Goal: Task Accomplishment & Management: Use online tool/utility

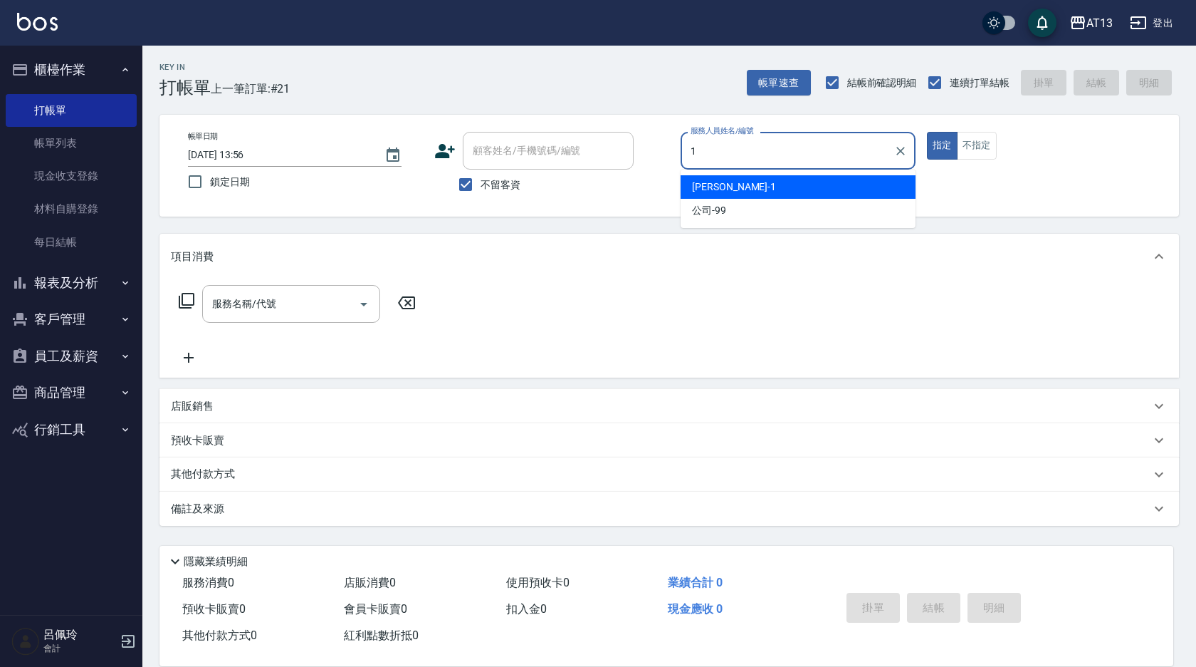
click at [704, 179] on span "[PERSON_NAME] -1" at bounding box center [734, 186] width 84 height 15
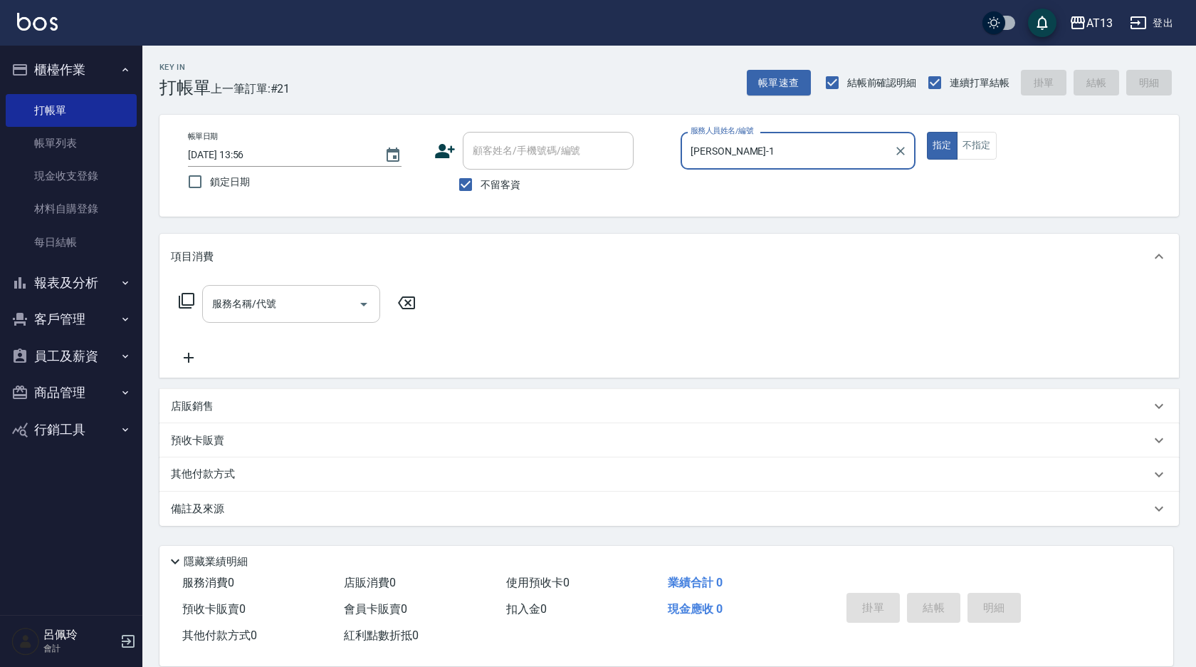
type input "[PERSON_NAME]-1"
click at [305, 302] on input "服務名稱/代號" at bounding box center [281, 303] width 144 height 25
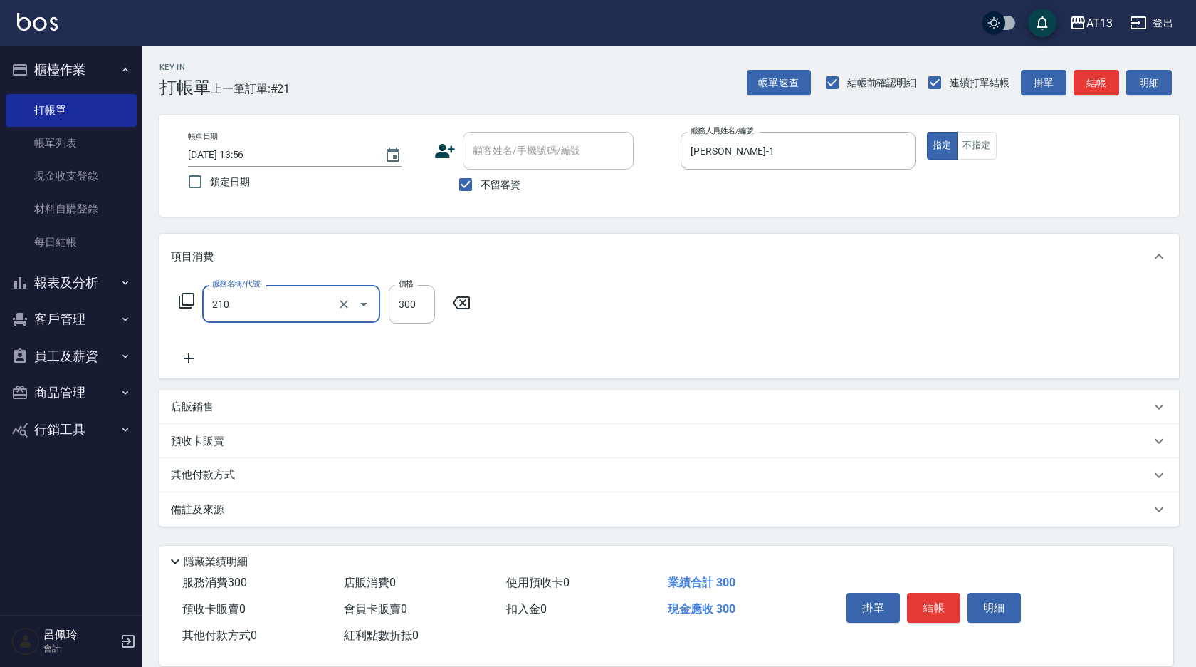
type input "[PERSON_NAME]洗髮精(210)"
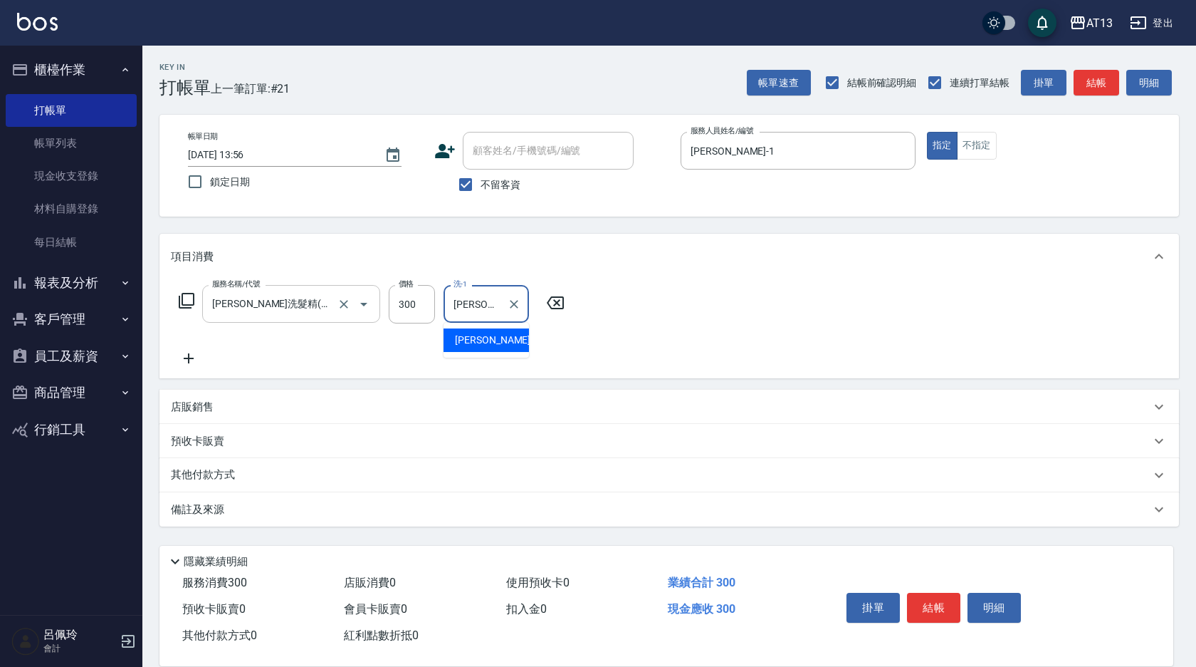
type input "[PERSON_NAME]-31"
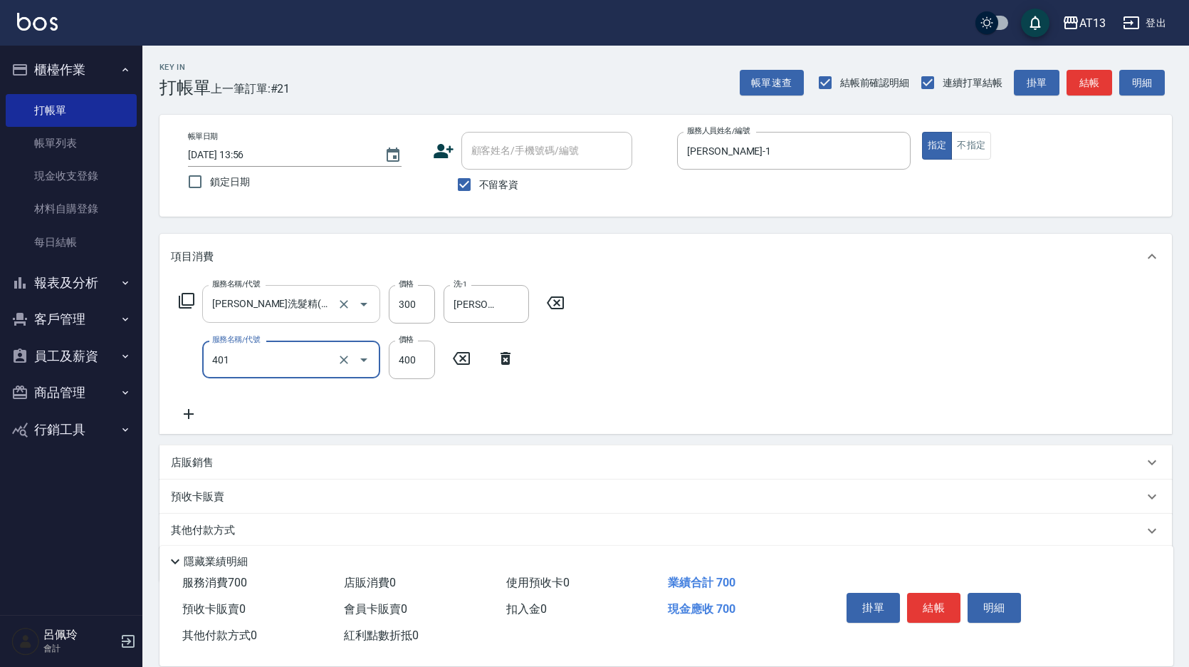
type input "剪髮(401)"
type input "50"
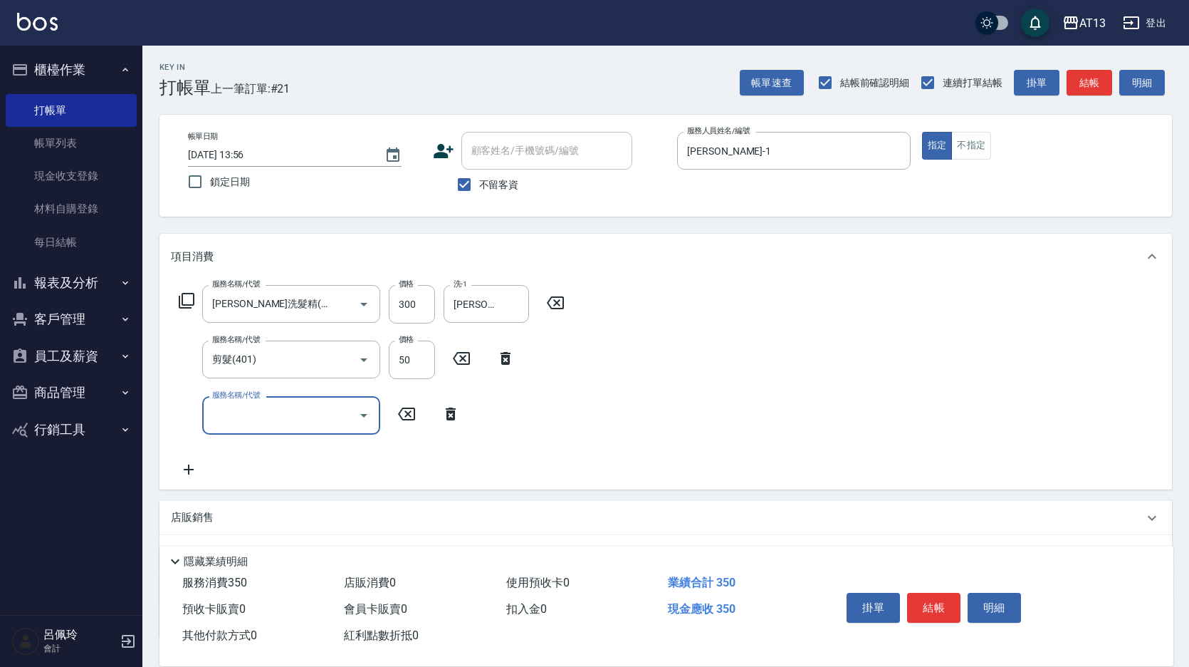
drag, startPoint x: 714, startPoint y: 370, endPoint x: 899, endPoint y: 548, distance: 255.9
click at [717, 372] on div "服務名稱/代號 [PERSON_NAME]洗髮精(210) 服務名稱/代號 價格 300 價格 洗-1 [PERSON_NAME]-31 洗-1 服務名稱/代…" at bounding box center [666, 383] width 1013 height 209
click at [929, 598] on button "結帳" at bounding box center [933, 608] width 53 height 30
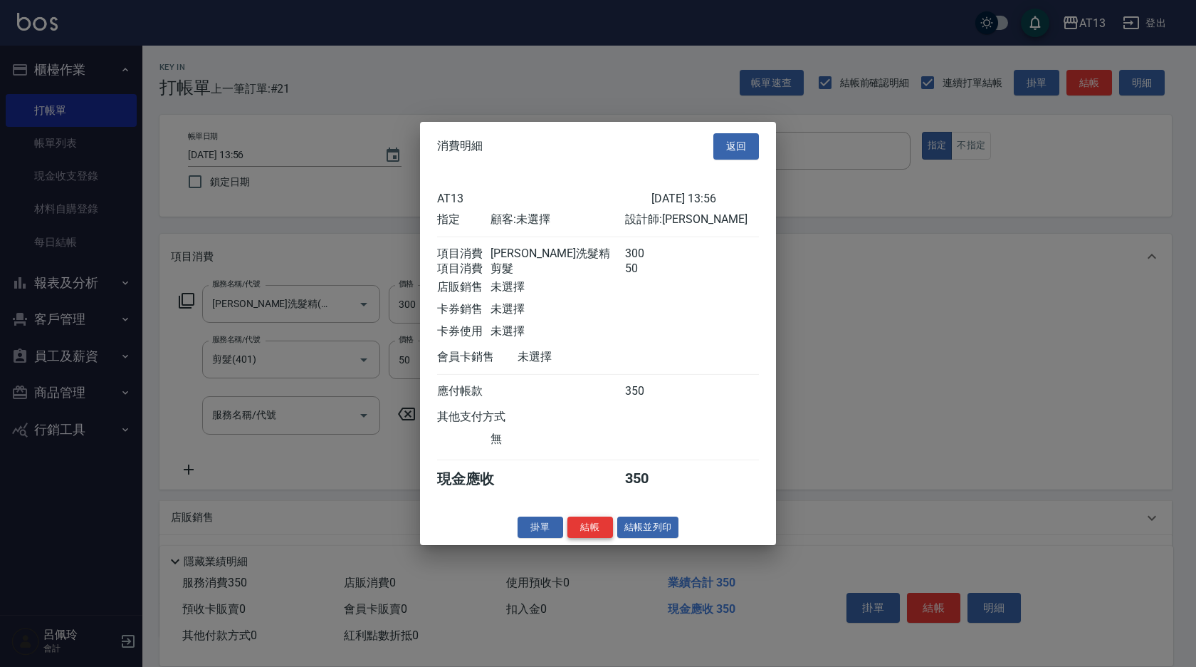
click at [599, 533] on button "結帳" at bounding box center [591, 527] width 46 height 22
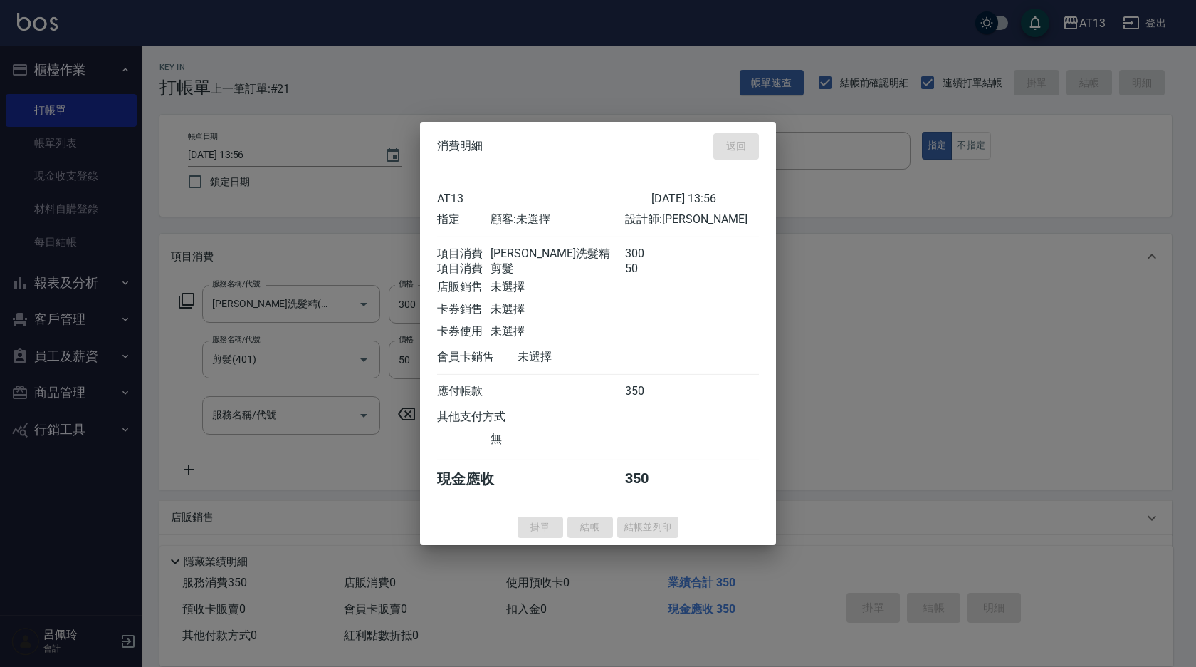
type input "[DATE] 14:35"
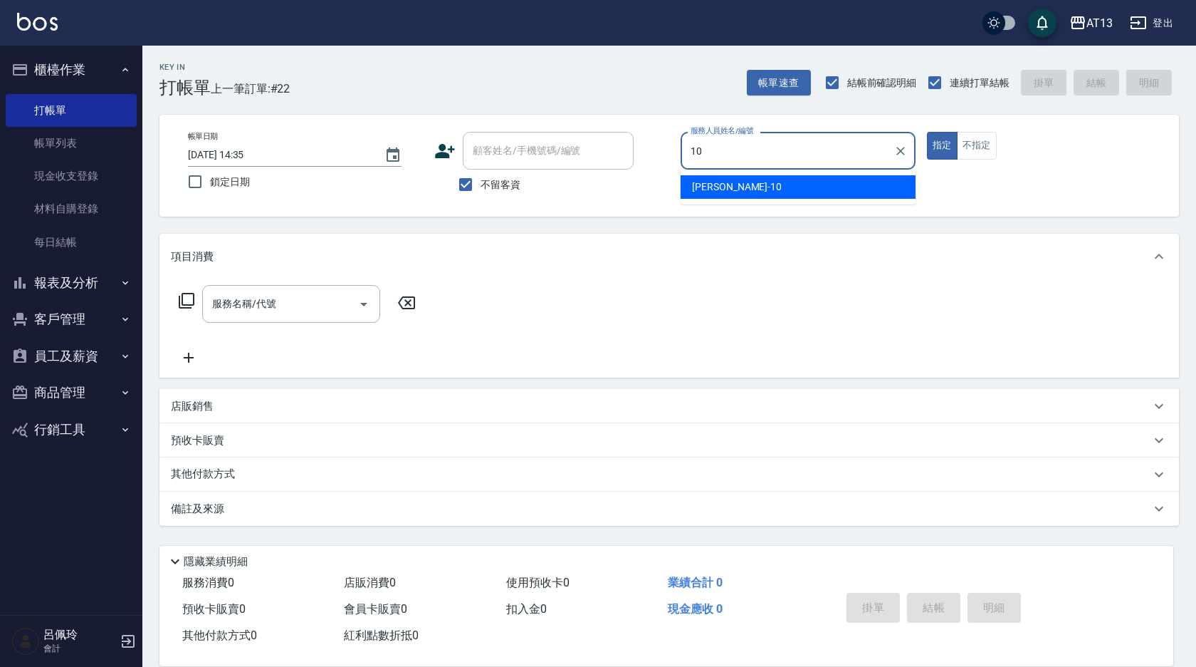
click at [817, 184] on div "[PERSON_NAME] -10" at bounding box center [798, 187] width 235 height 24
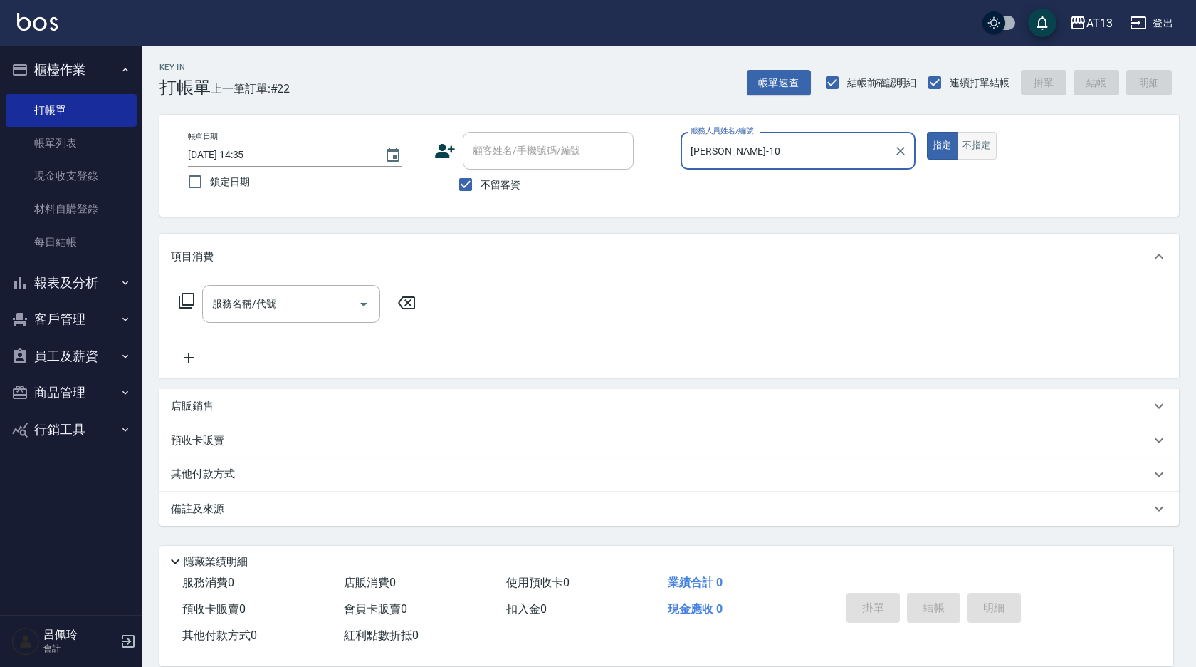
type input "[PERSON_NAME]-10"
click at [970, 142] on button "不指定" at bounding box center [977, 146] width 40 height 28
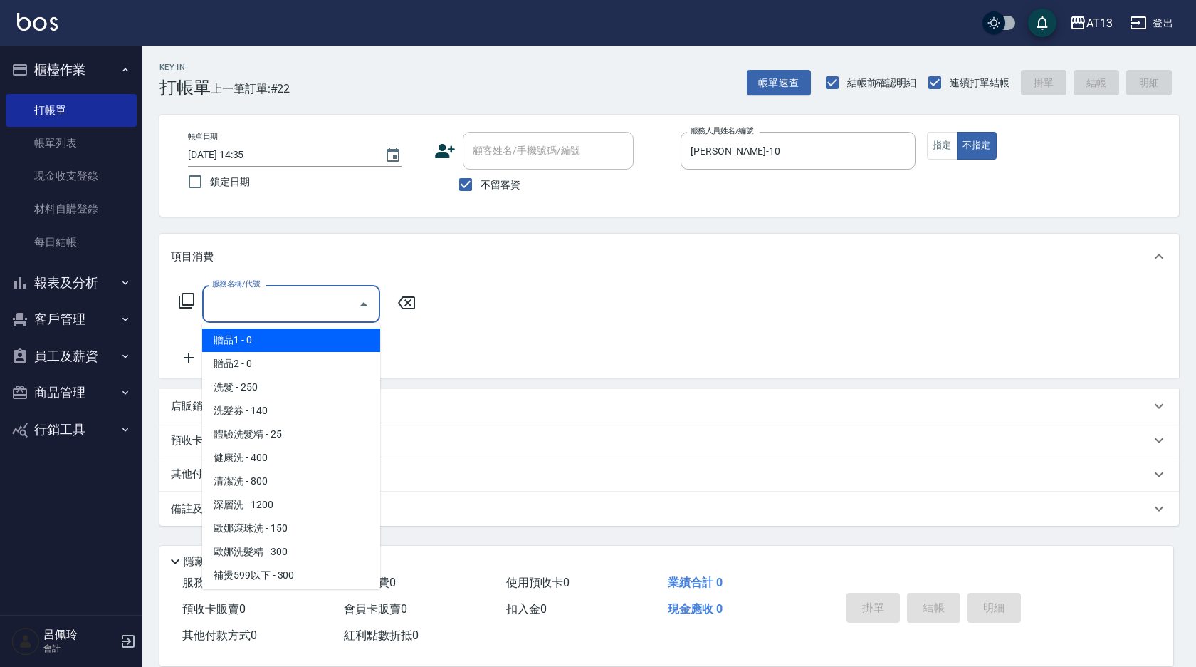
click at [318, 298] on input "服務名稱/代號" at bounding box center [281, 303] width 144 height 25
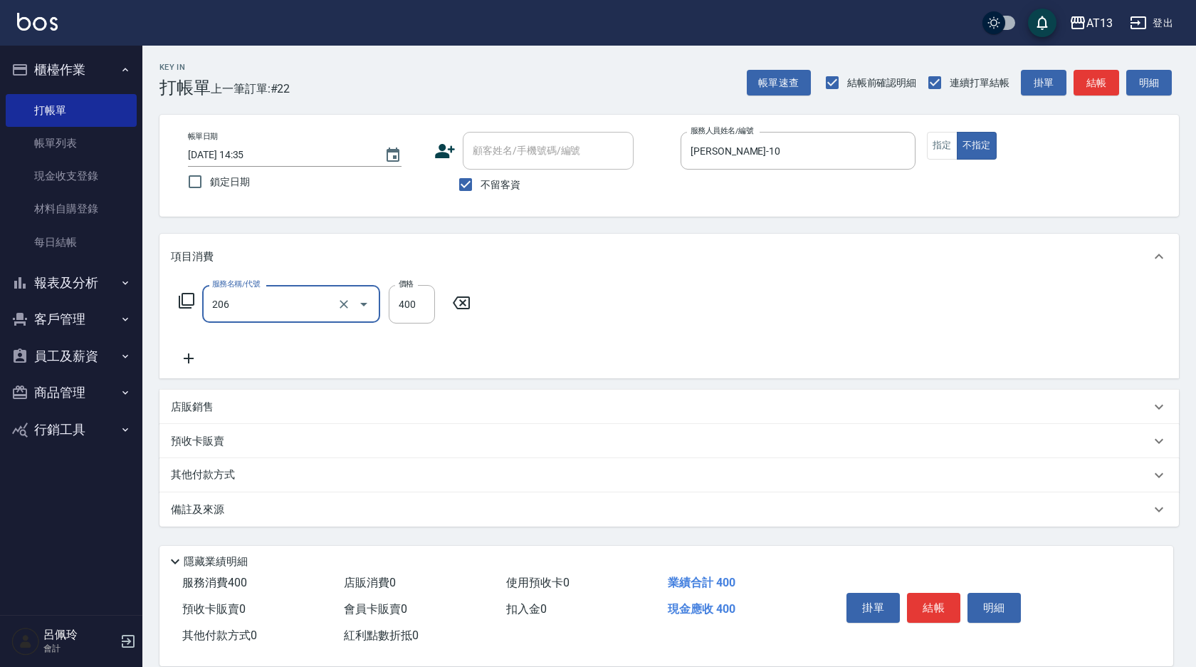
type input "健康洗(206)"
type input "[PERSON_NAME]-29"
click at [946, 605] on button "結帳" at bounding box center [933, 608] width 53 height 30
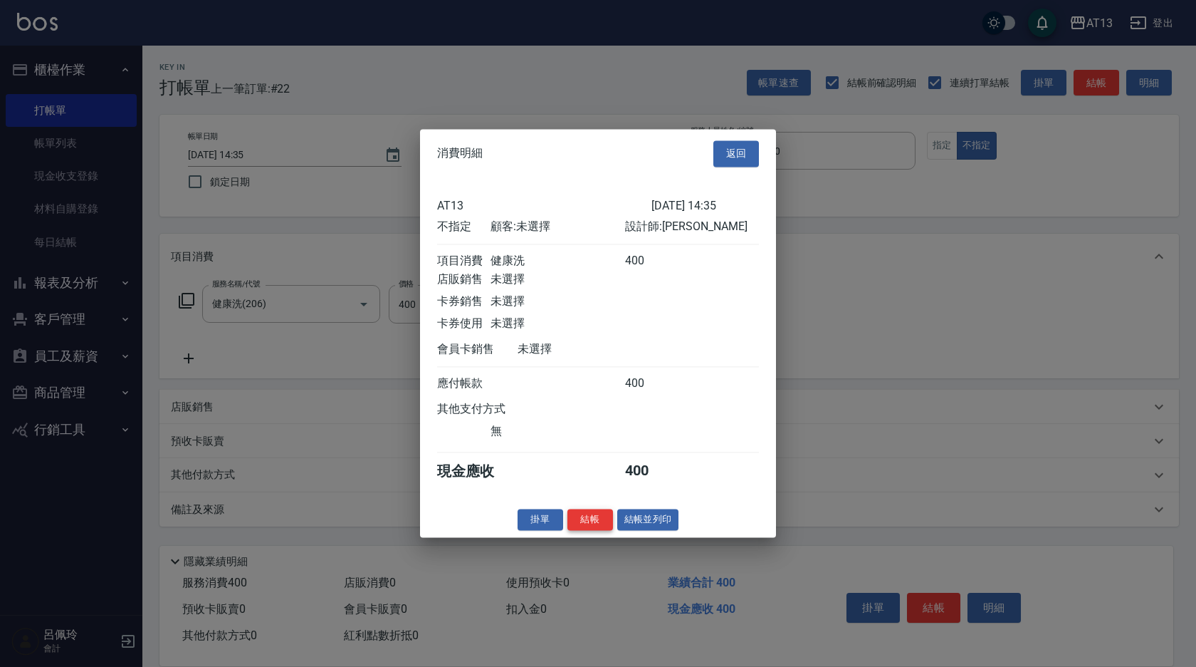
click at [568, 531] on button "結帳" at bounding box center [591, 520] width 46 height 22
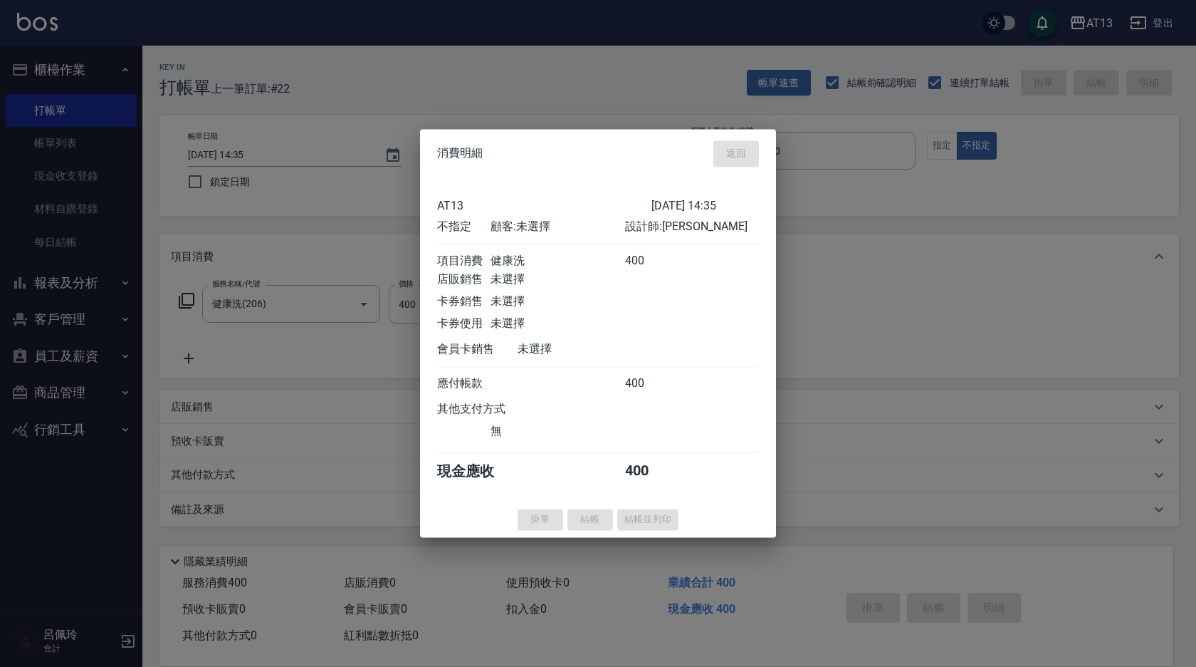
type input "[DATE] 14:36"
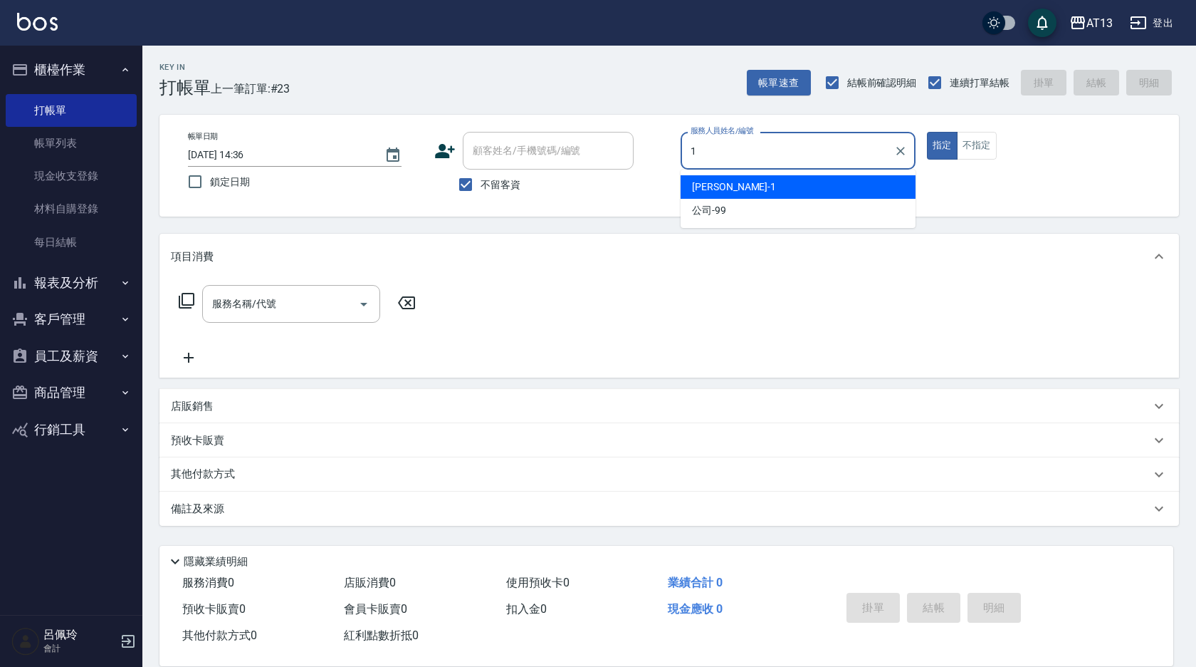
click at [815, 183] on div "[PERSON_NAME] -1" at bounding box center [798, 187] width 235 height 24
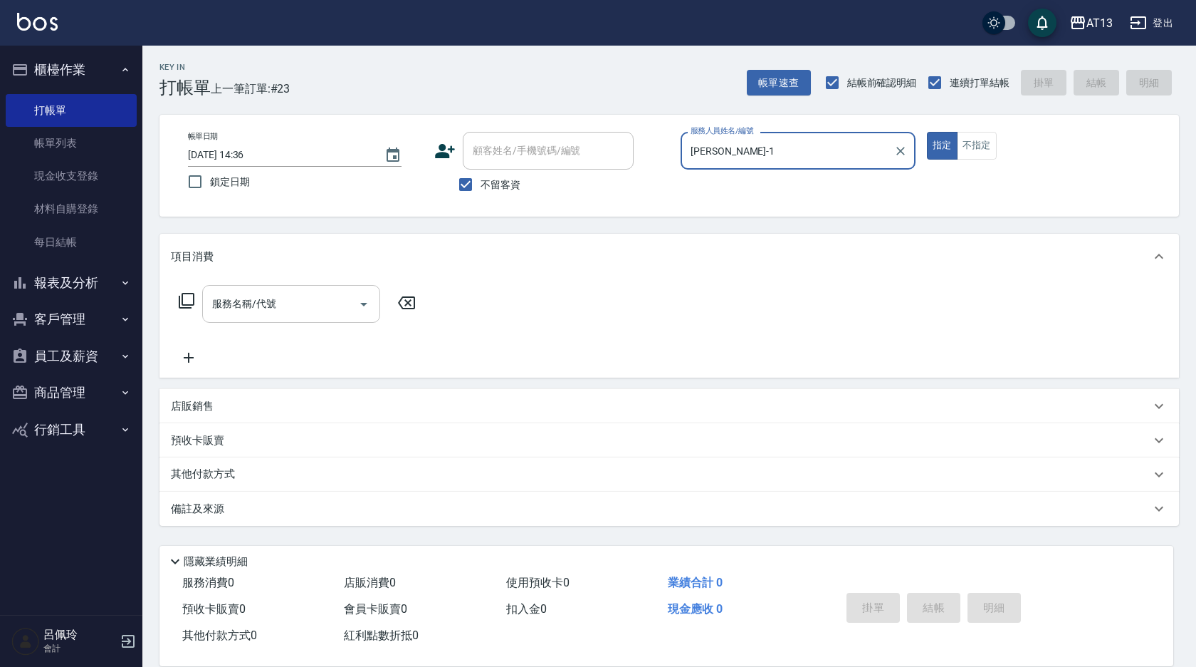
type input "[PERSON_NAME]-1"
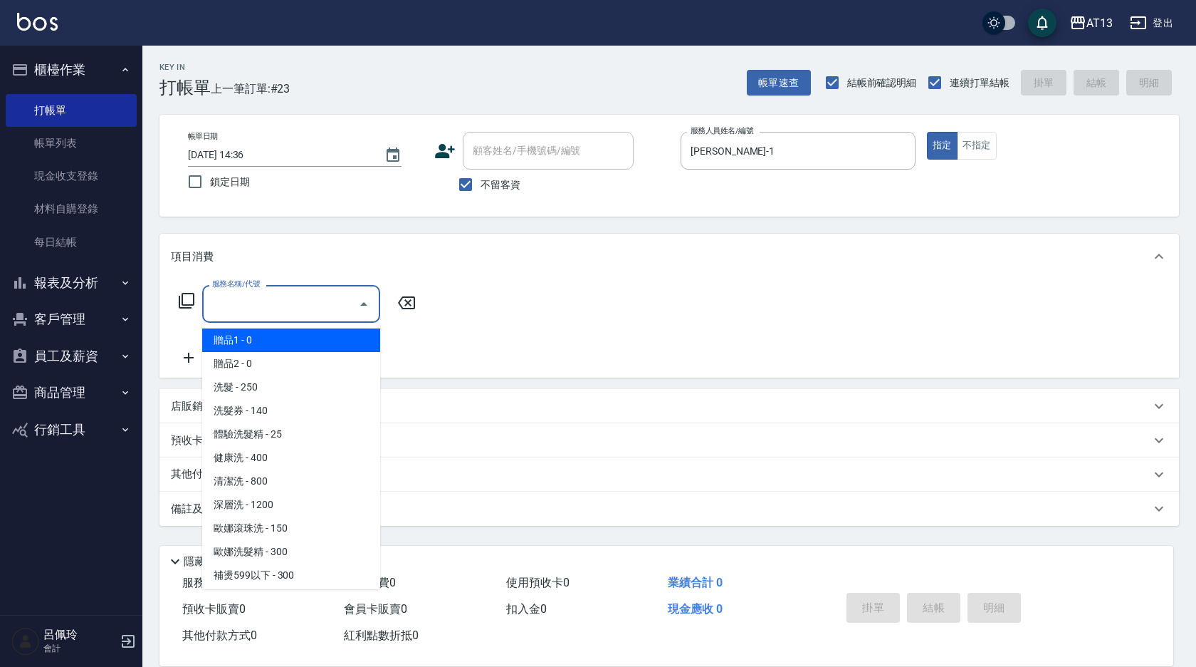
drag, startPoint x: 301, startPoint y: 306, endPoint x: 291, endPoint y: 308, distance: 10.4
click at [301, 306] on input "服務名稱/代號" at bounding box center [281, 303] width 144 height 25
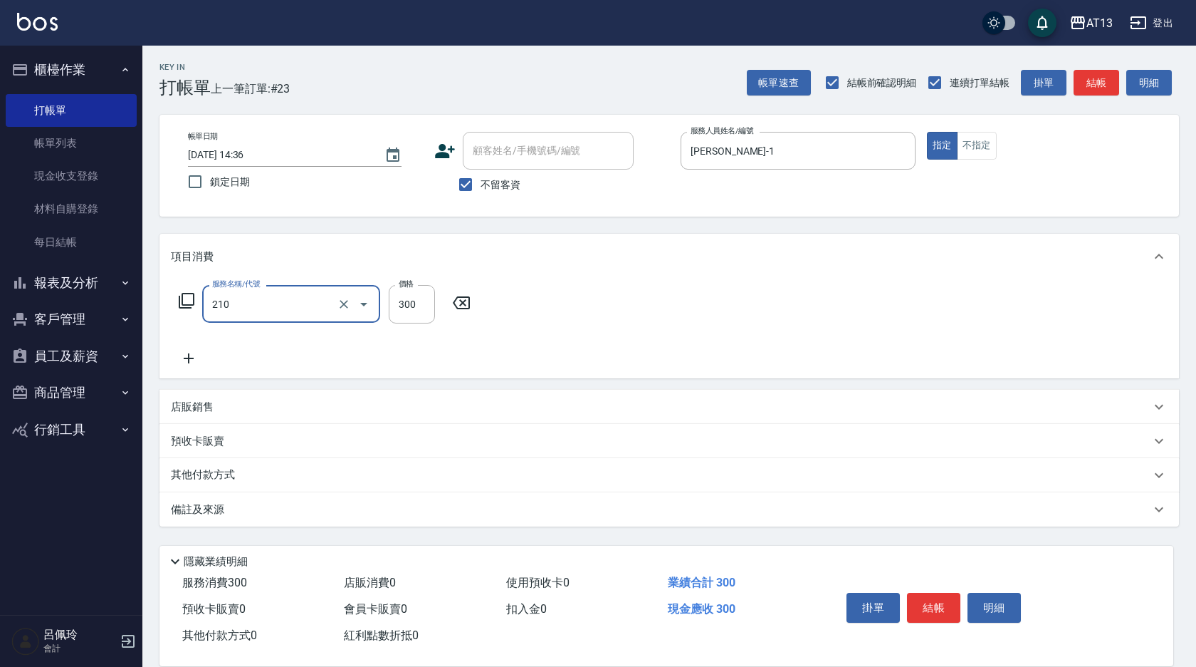
type input "[PERSON_NAME]洗髮精(210)"
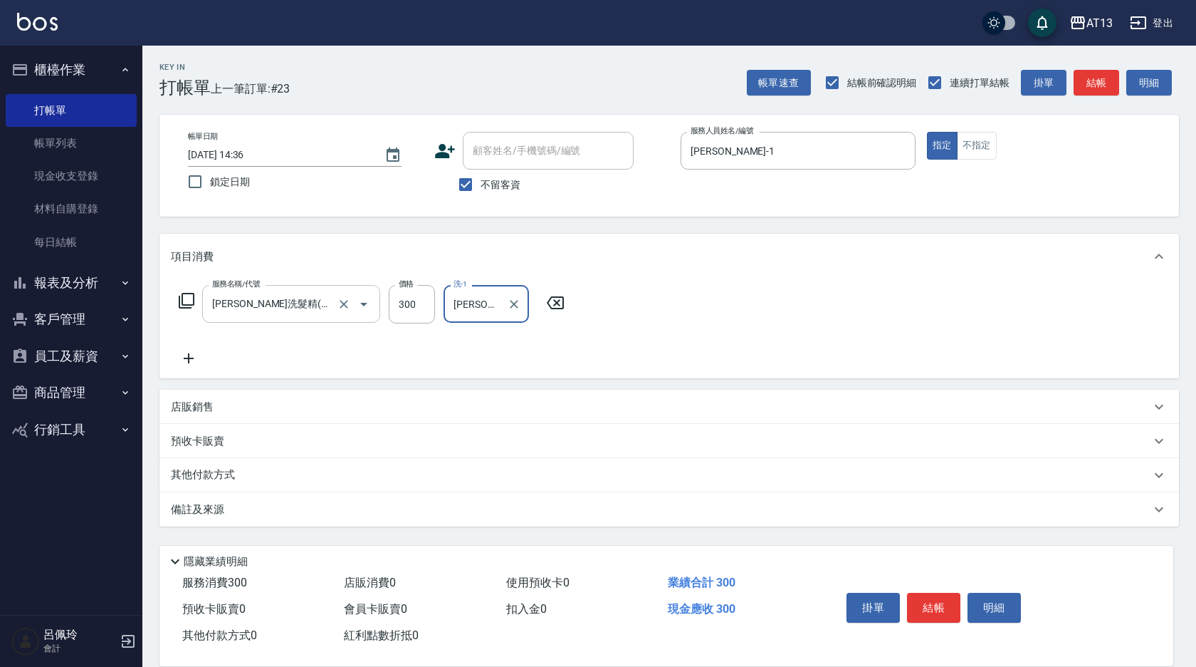
type input "[PERSON_NAME]-31"
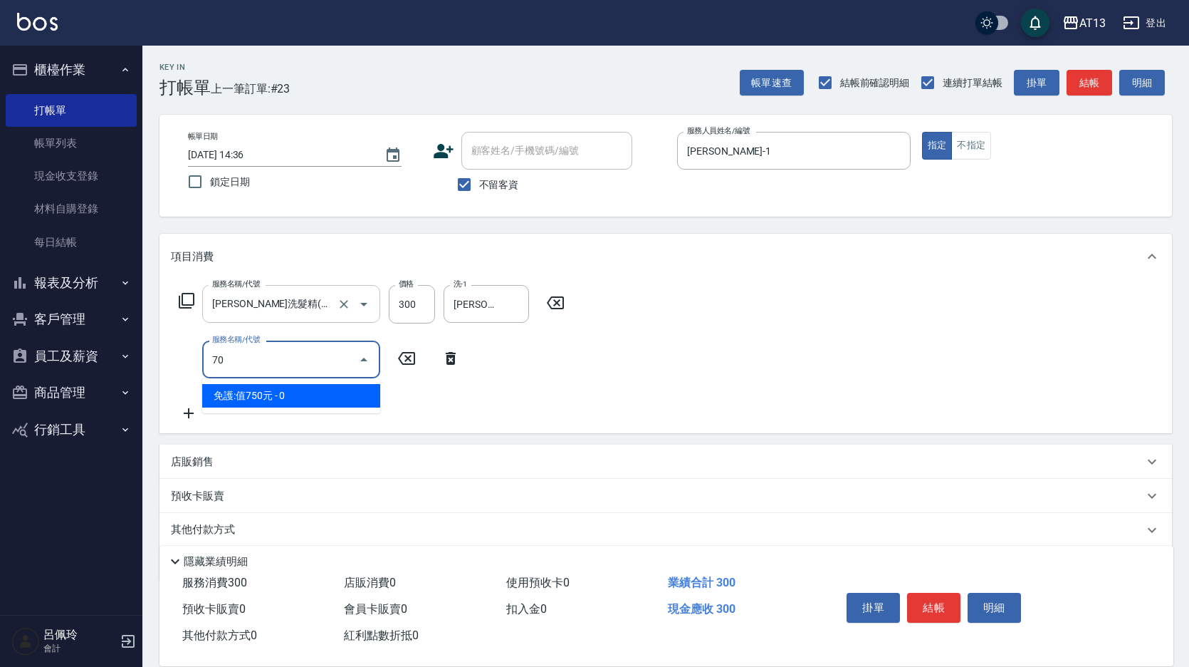
type input "708"
type input "松島舞鶴450(708)"
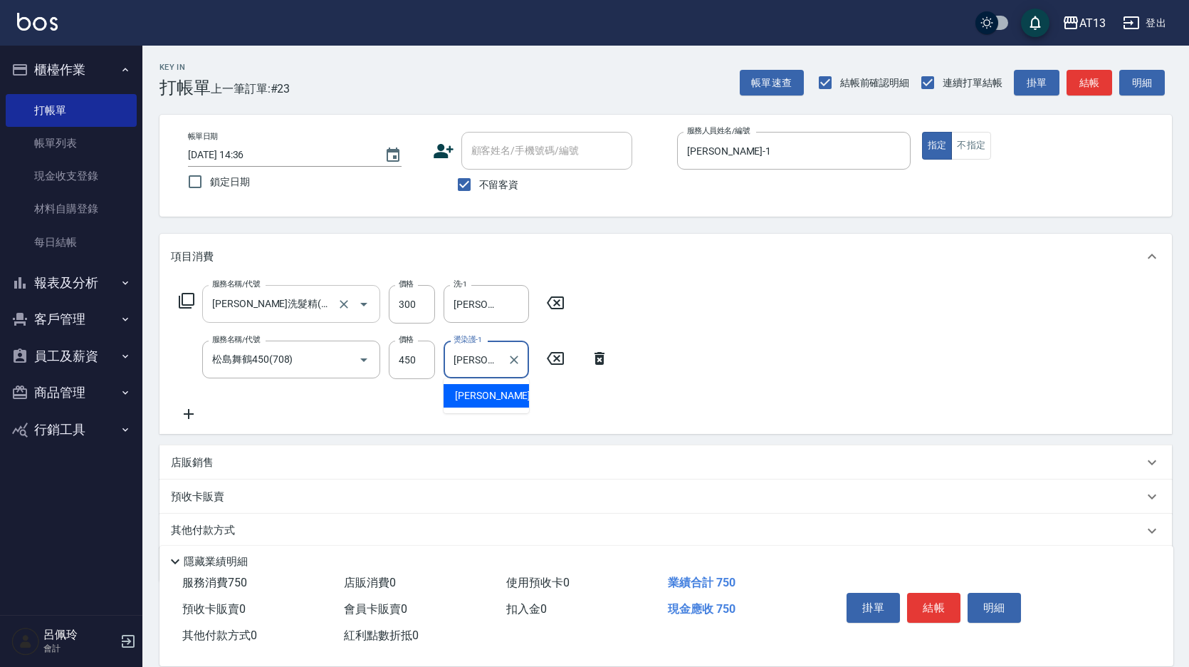
type input "[PERSON_NAME]-31"
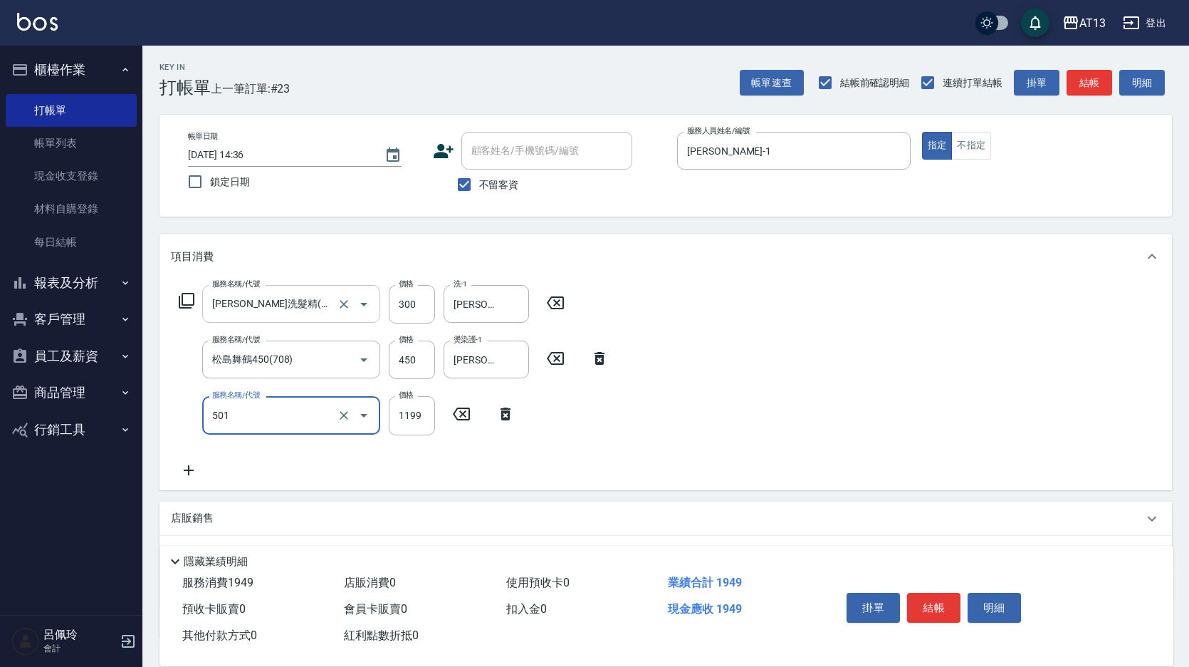
type input "1"
type input "染髮(501)"
type input "1200"
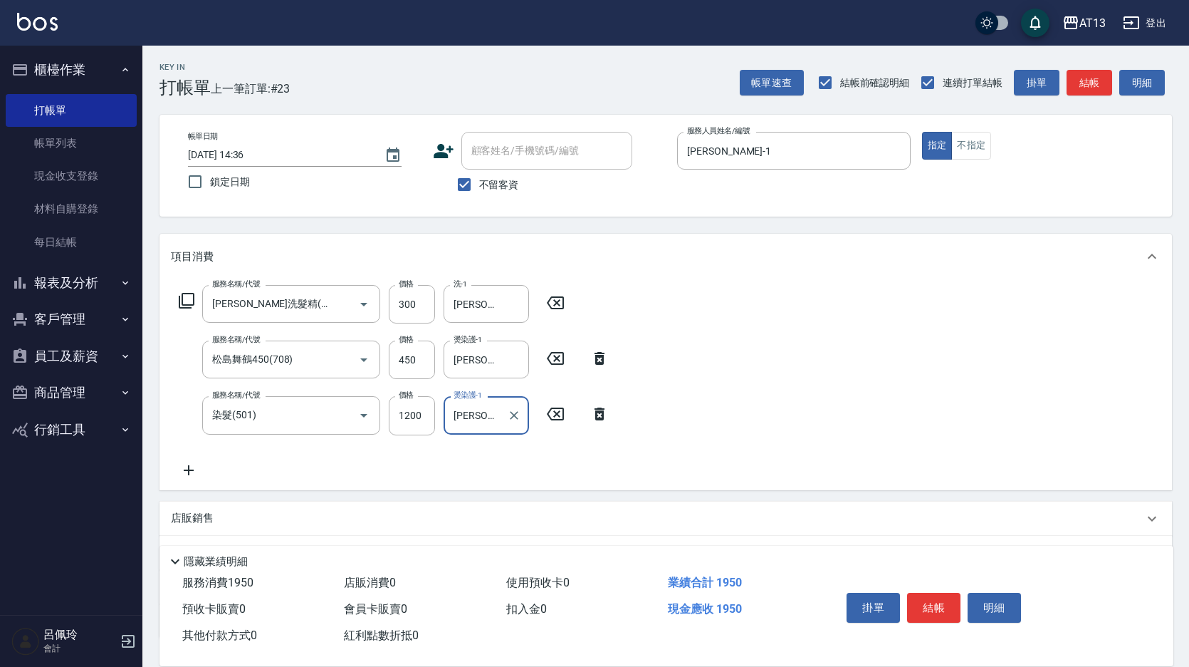
type input "[PERSON_NAME]-31"
click at [1013, 341] on div "服務名稱/代號 [PERSON_NAME]洗髮精(210) 服務名稱/代號 價格 300 價格 洗-1 [PERSON_NAME]-31 洗-1 服務名稱/代…" at bounding box center [666, 384] width 1013 height 210
drag, startPoint x: 939, startPoint y: 603, endPoint x: 890, endPoint y: 601, distance: 48.4
click at [938, 603] on button "結帳" at bounding box center [933, 608] width 53 height 30
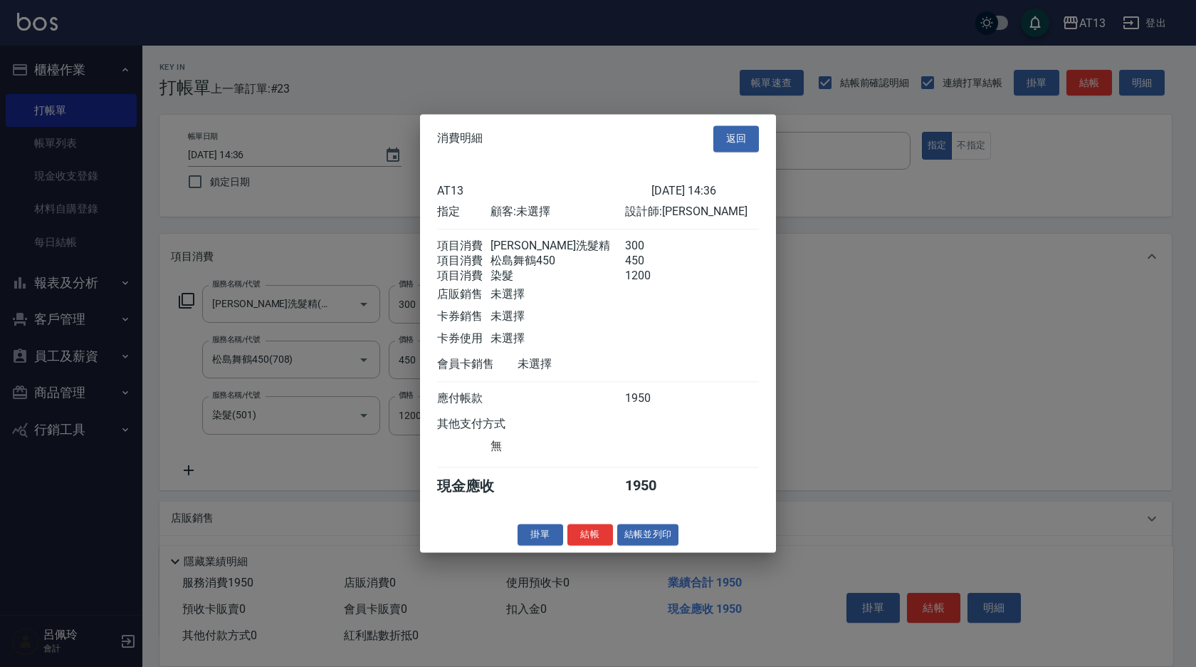
drag, startPoint x: 594, startPoint y: 548, endPoint x: 585, endPoint y: 551, distance: 9.9
click at [591, 546] on button "結帳" at bounding box center [591, 534] width 46 height 22
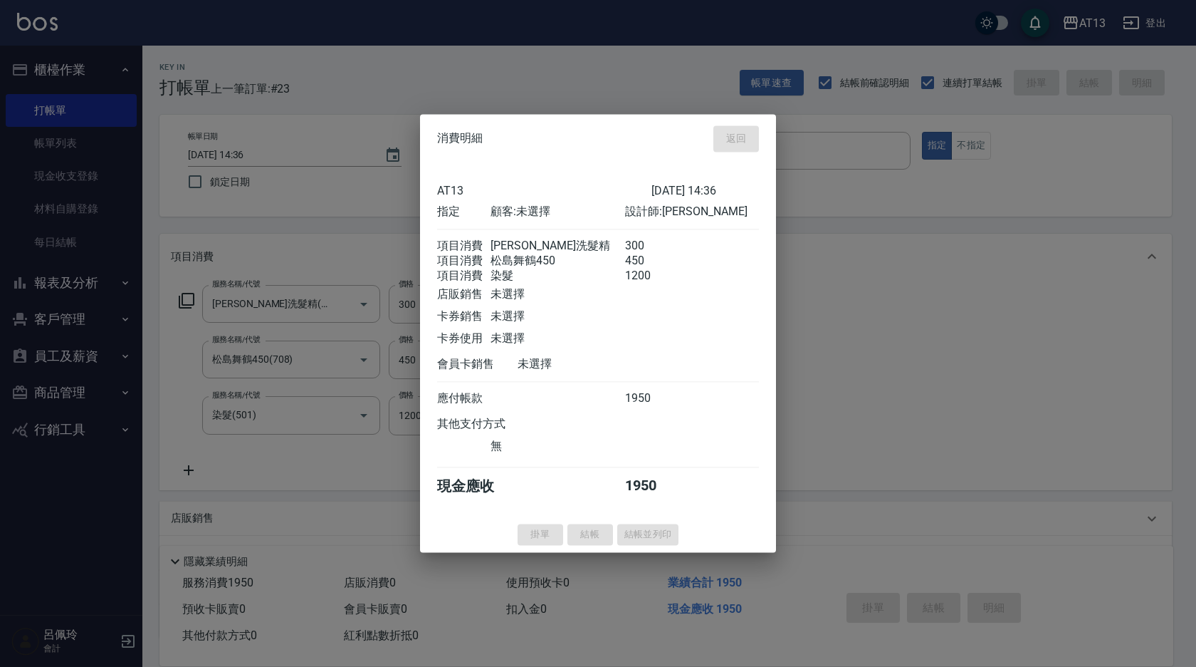
type input "[DATE] 15:03"
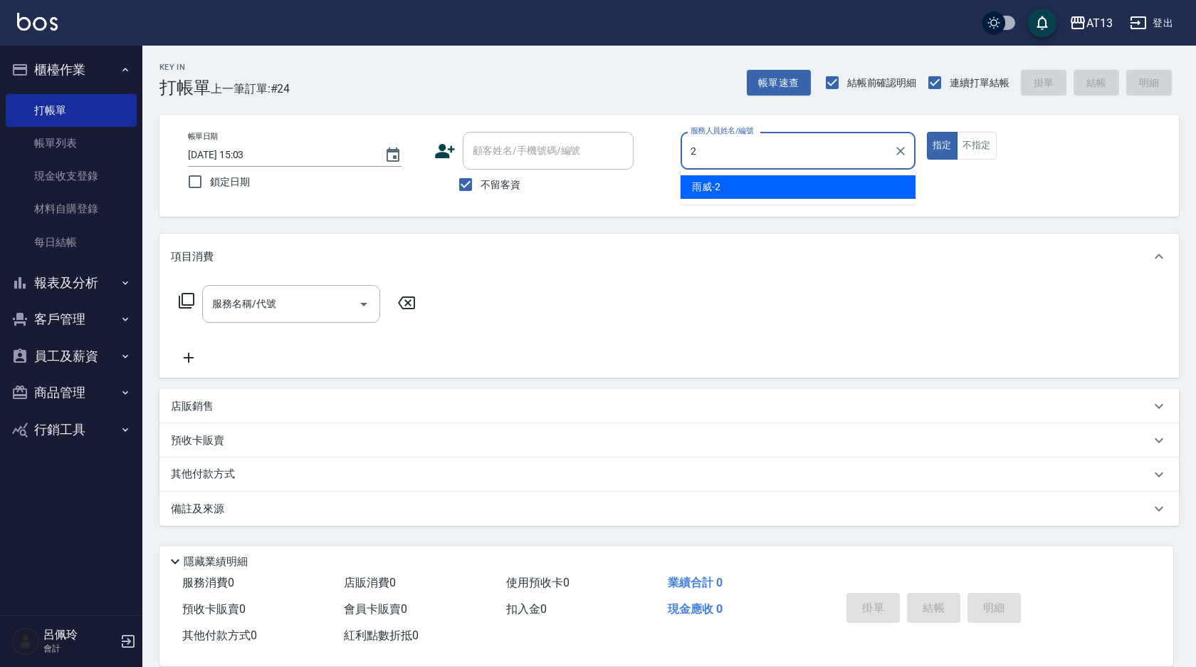
click at [753, 182] on div "雨威 -2" at bounding box center [798, 187] width 235 height 24
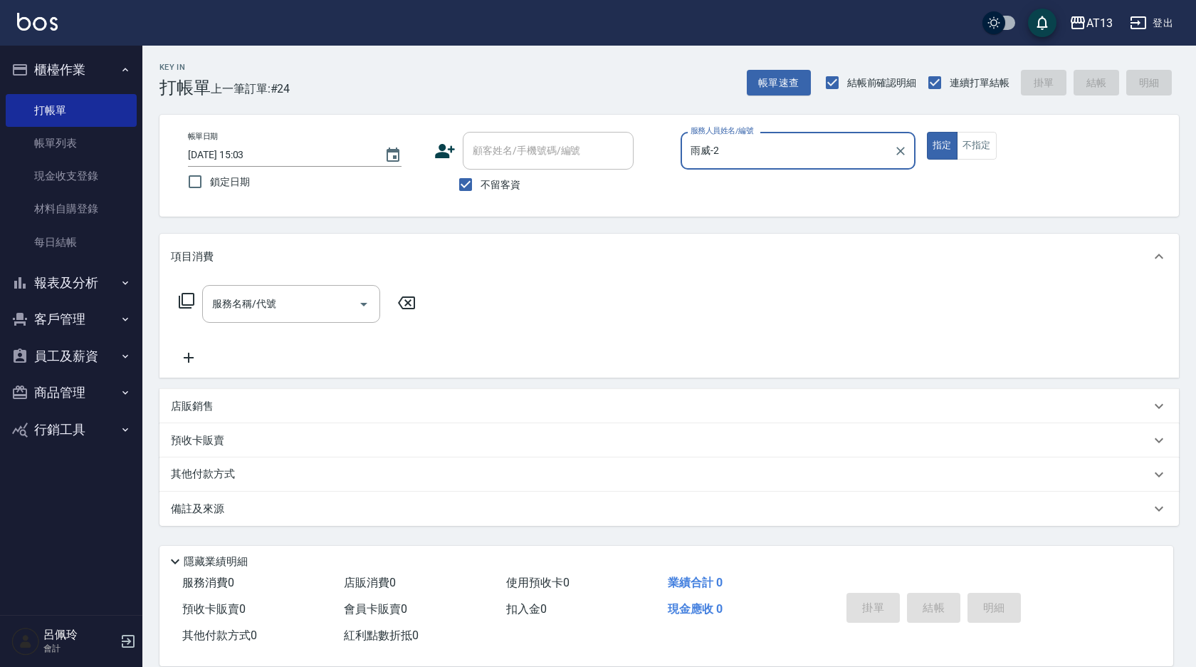
type input "雨威-2"
click at [983, 150] on button "不指定" at bounding box center [977, 146] width 40 height 28
click at [318, 301] on input "服務名稱/代號" at bounding box center [281, 303] width 144 height 25
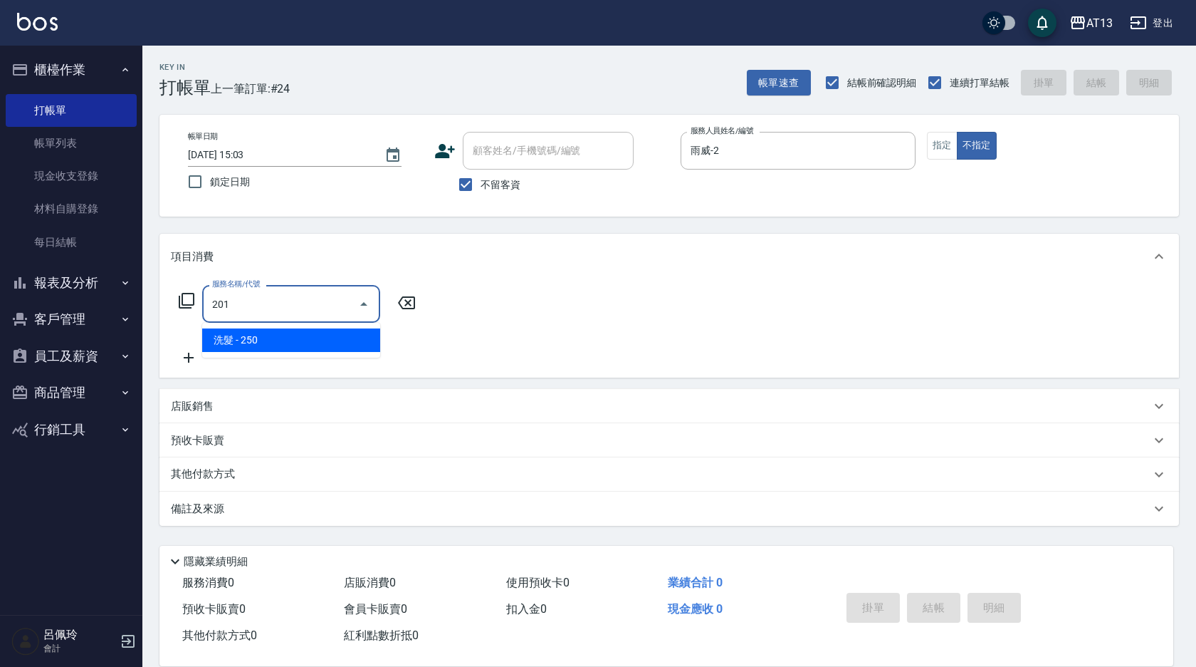
type input "洗髮(201)"
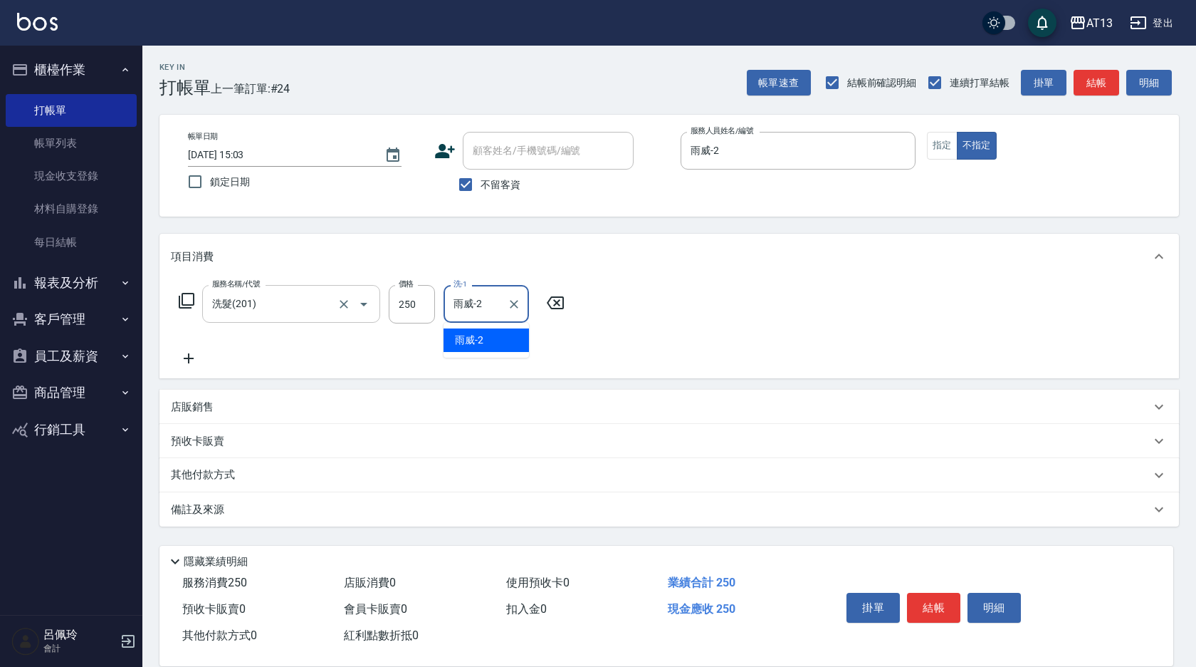
type input "雨威-2"
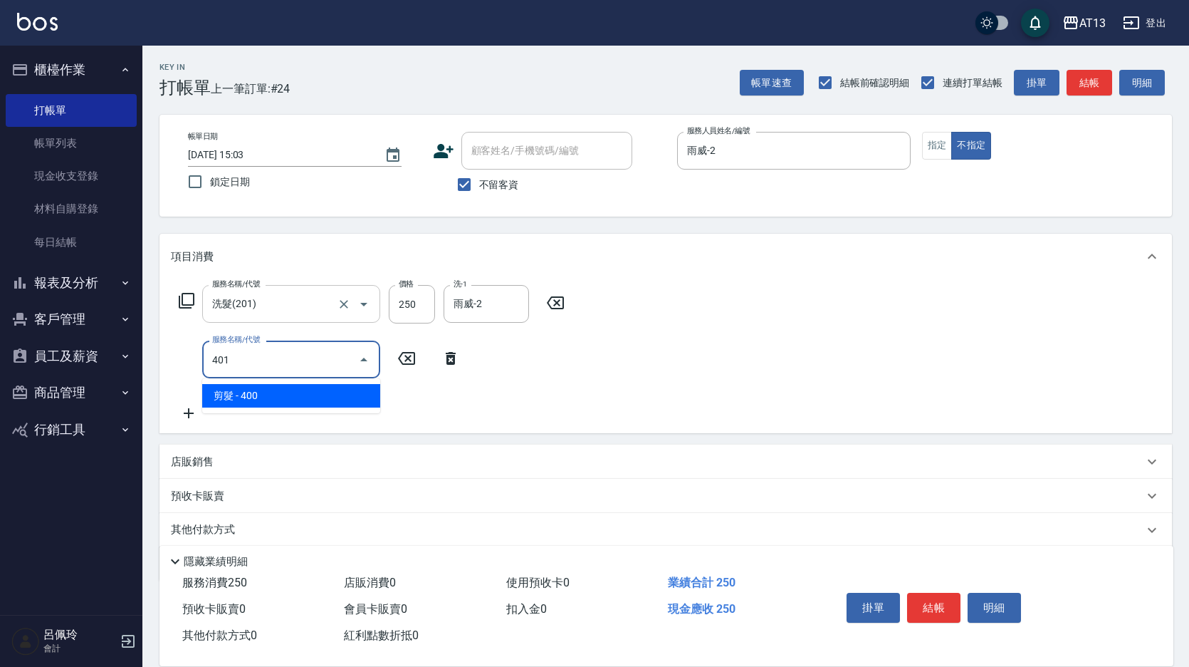
type input "剪髮(401)"
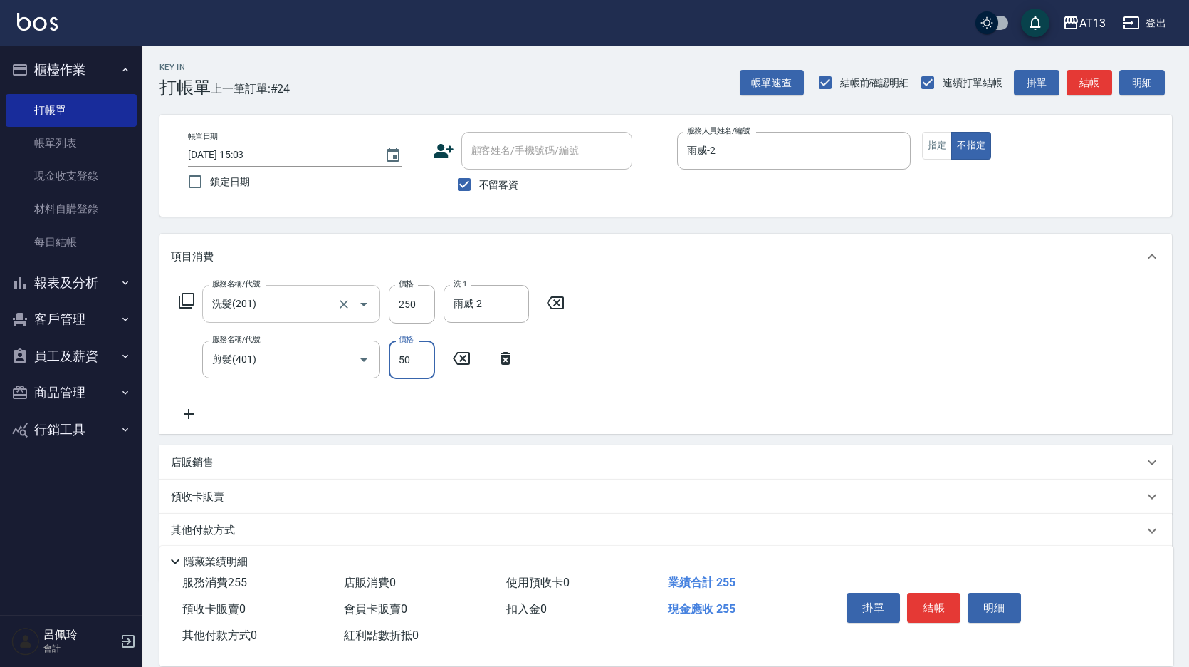
type input "50"
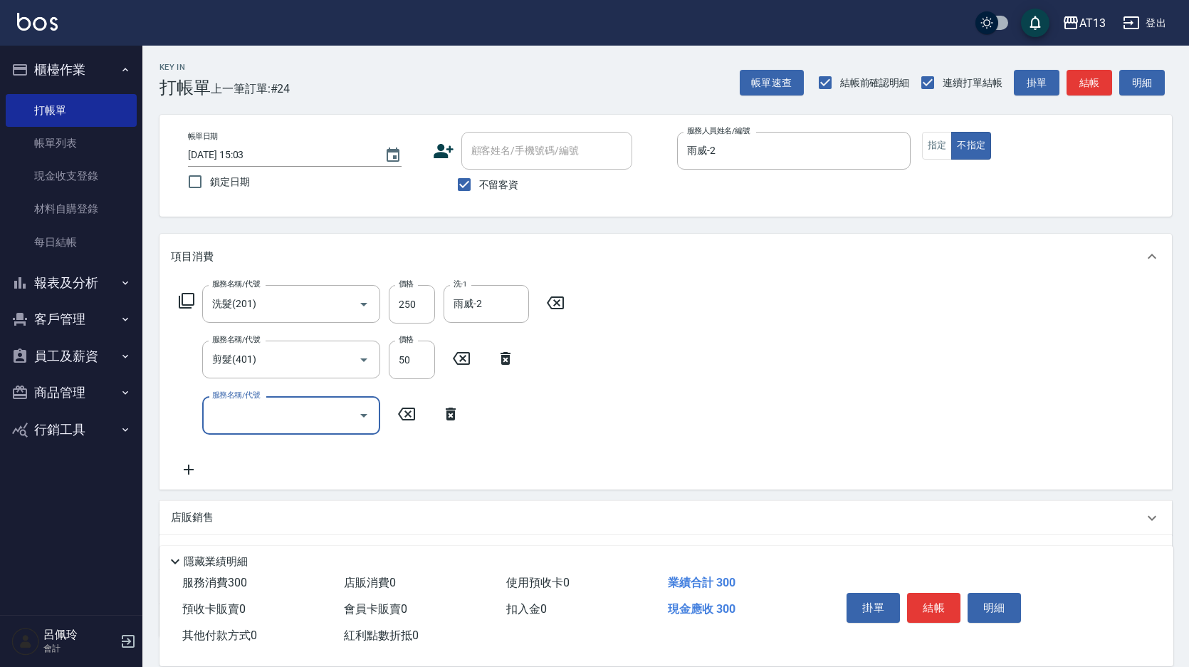
click at [727, 350] on div "服務名稱/代號 洗髮(201) 服務名稱/代號 價格 250 價格 洗-1 雨威-2 洗-1 服務名稱/代號 剪髮(401) 服務名稱/代號 價格 50 價格…" at bounding box center [666, 383] width 1013 height 209
click at [921, 603] on button "結帳" at bounding box center [933, 608] width 53 height 30
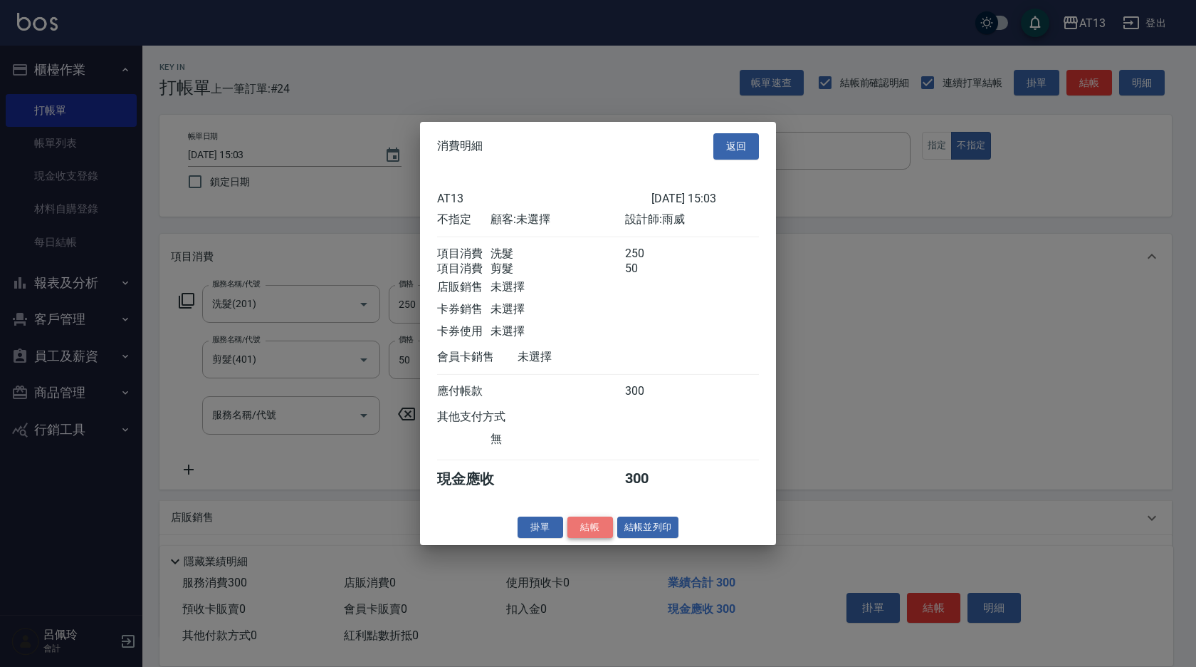
click at [600, 538] on button "結帳" at bounding box center [591, 527] width 46 height 22
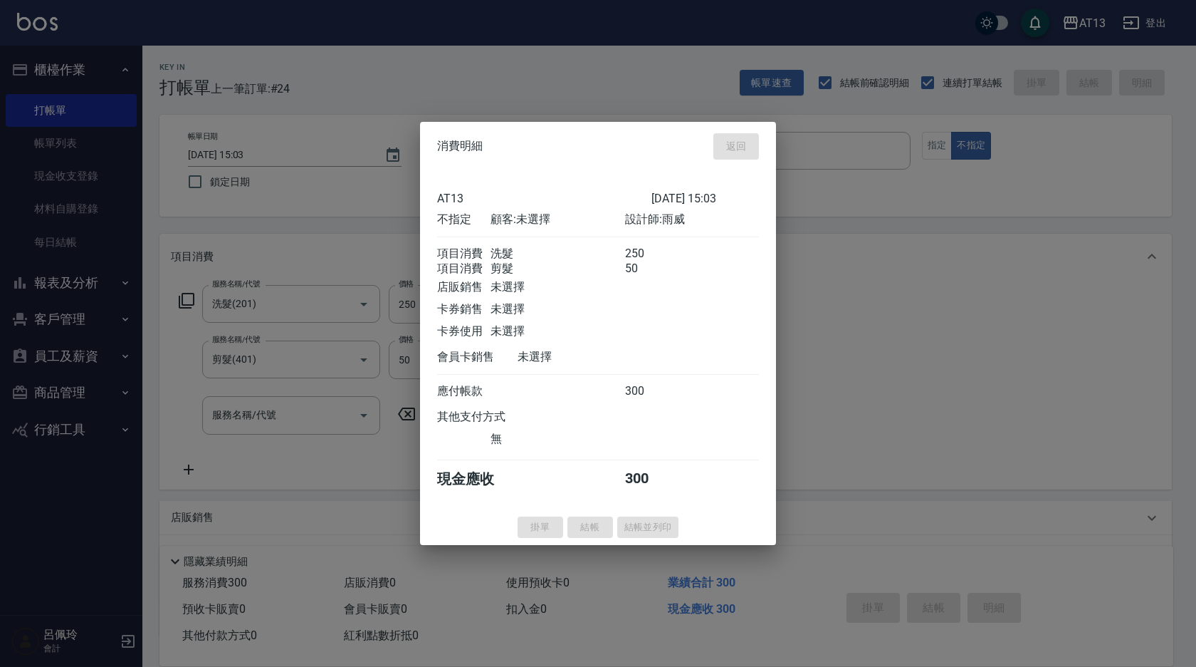
type input "[DATE] 15:04"
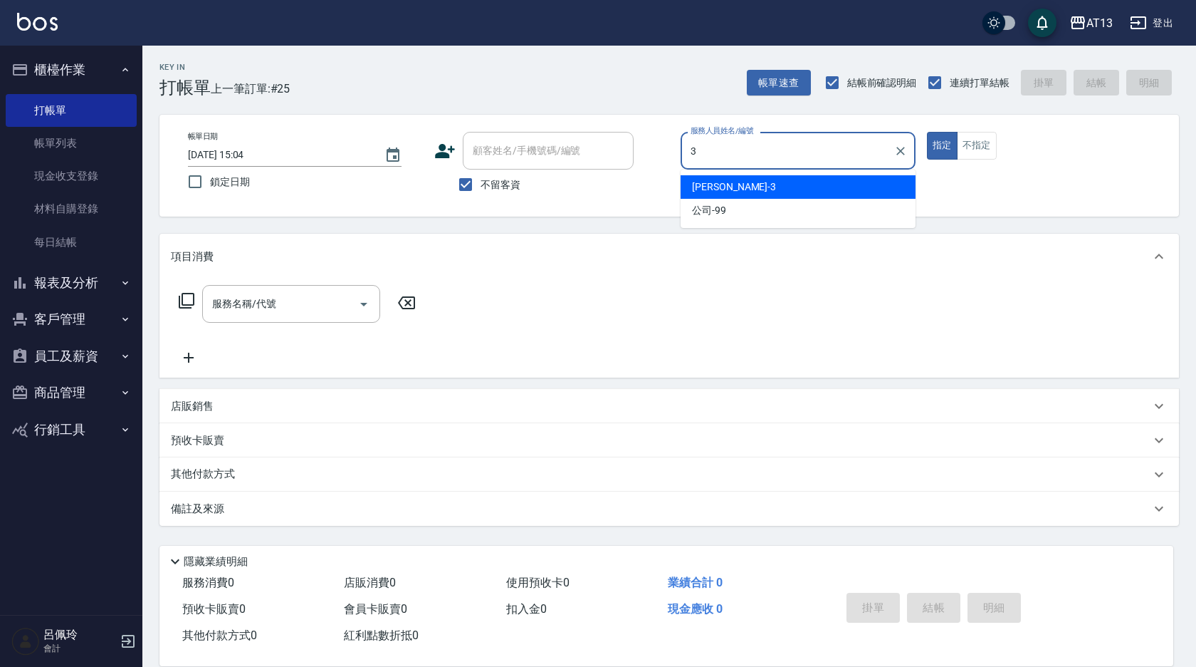
click at [724, 183] on div "[PERSON_NAME] -3" at bounding box center [798, 187] width 235 height 24
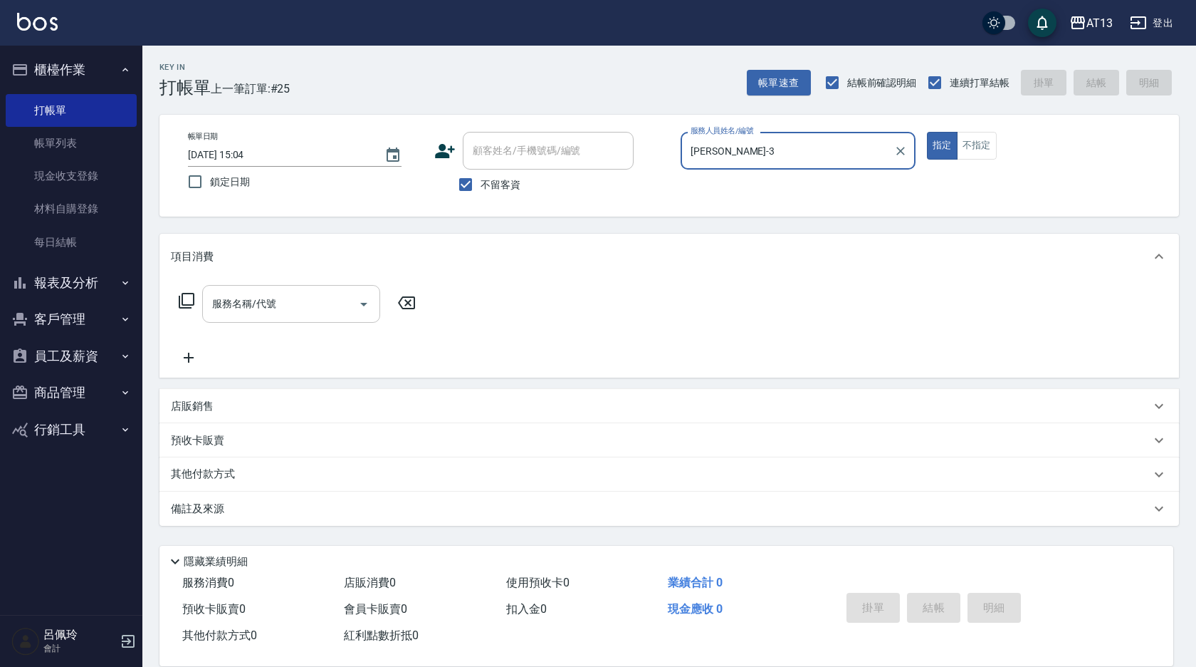
type input "[PERSON_NAME]-3"
click at [291, 311] on input "服務名稱/代號" at bounding box center [281, 303] width 144 height 25
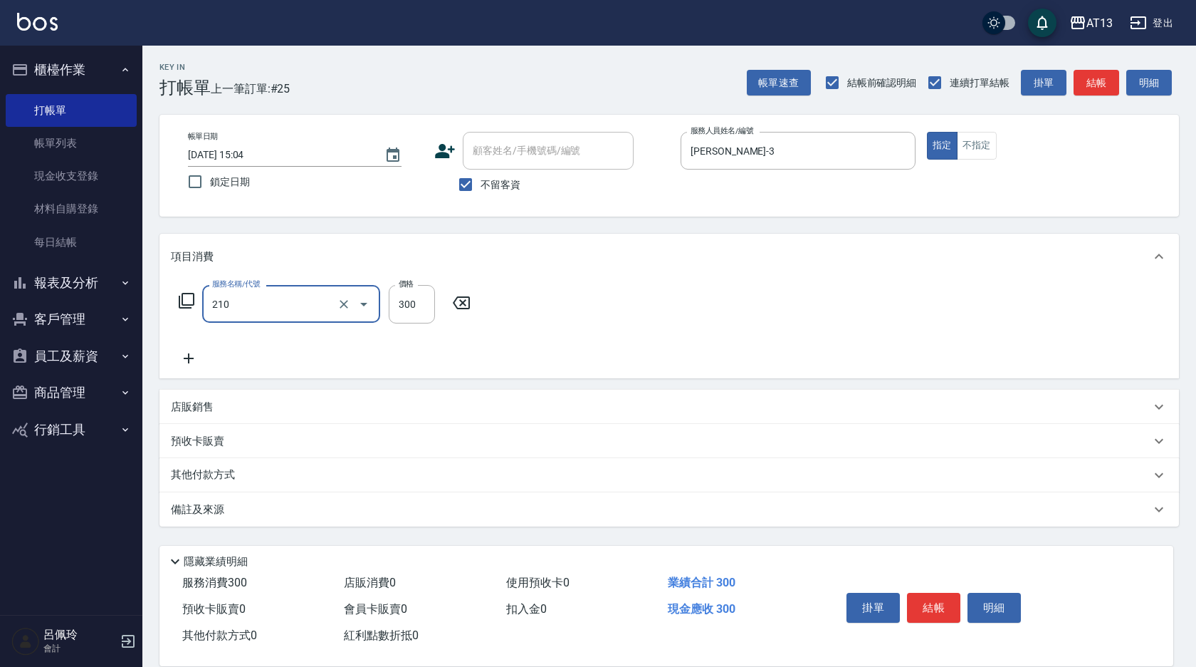
type input "[PERSON_NAME]洗髮精(210)"
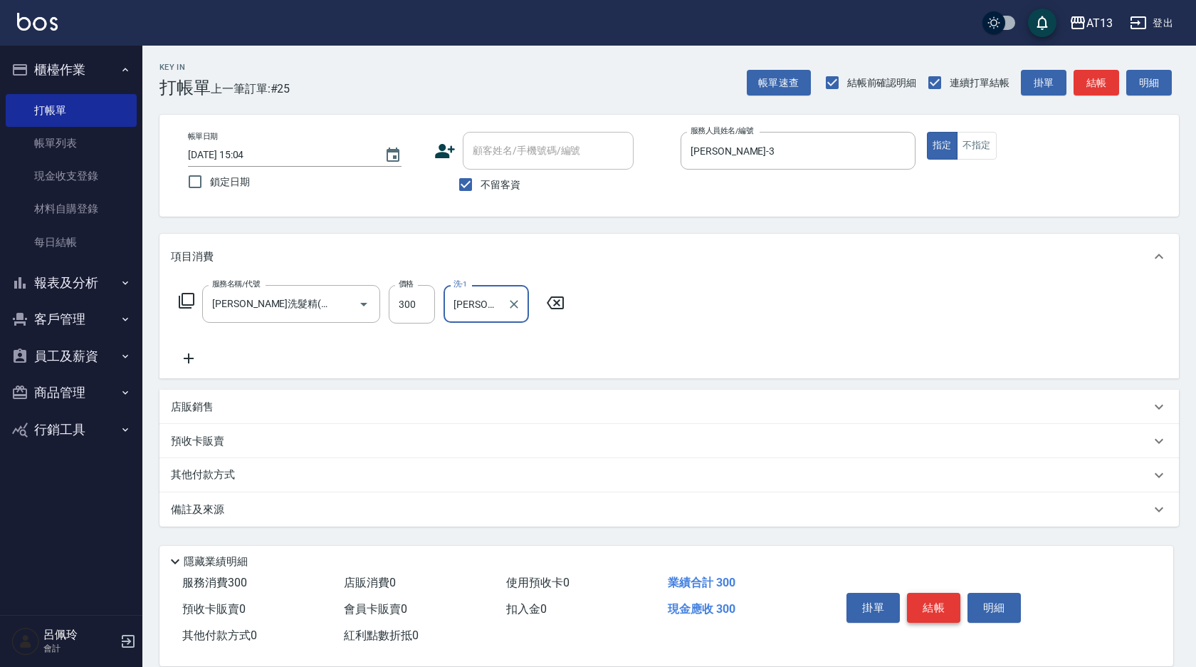
type input "[PERSON_NAME]-24"
click at [928, 593] on button "結帳" at bounding box center [933, 608] width 53 height 30
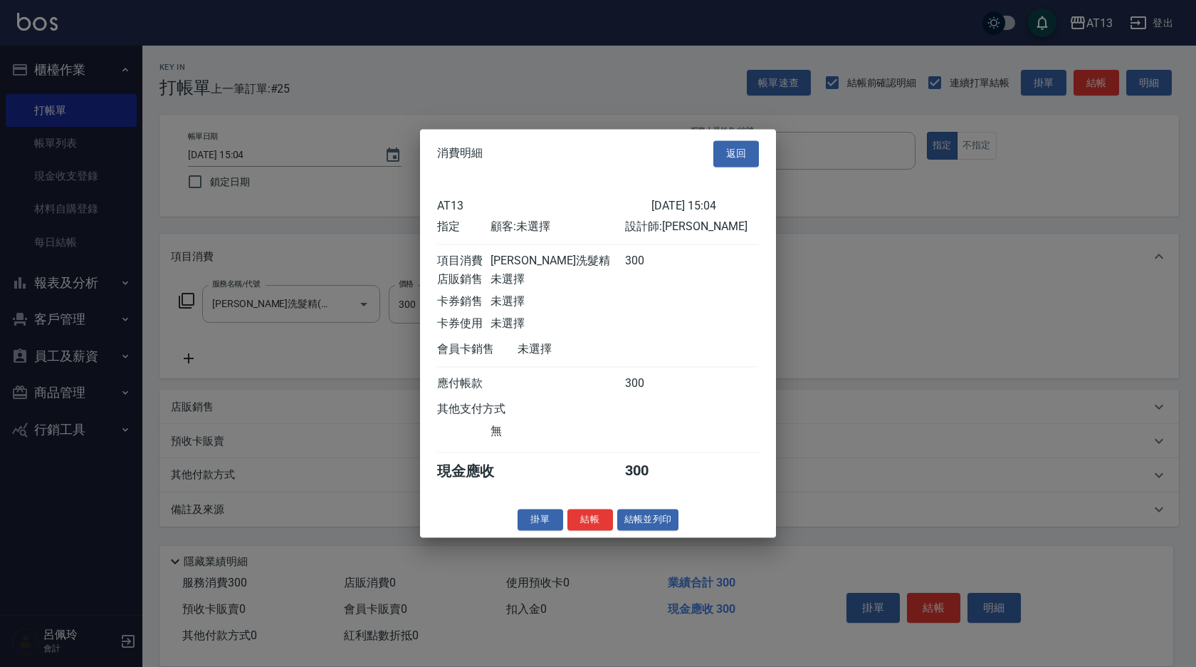
click at [595, 531] on button "結帳" at bounding box center [591, 520] width 46 height 22
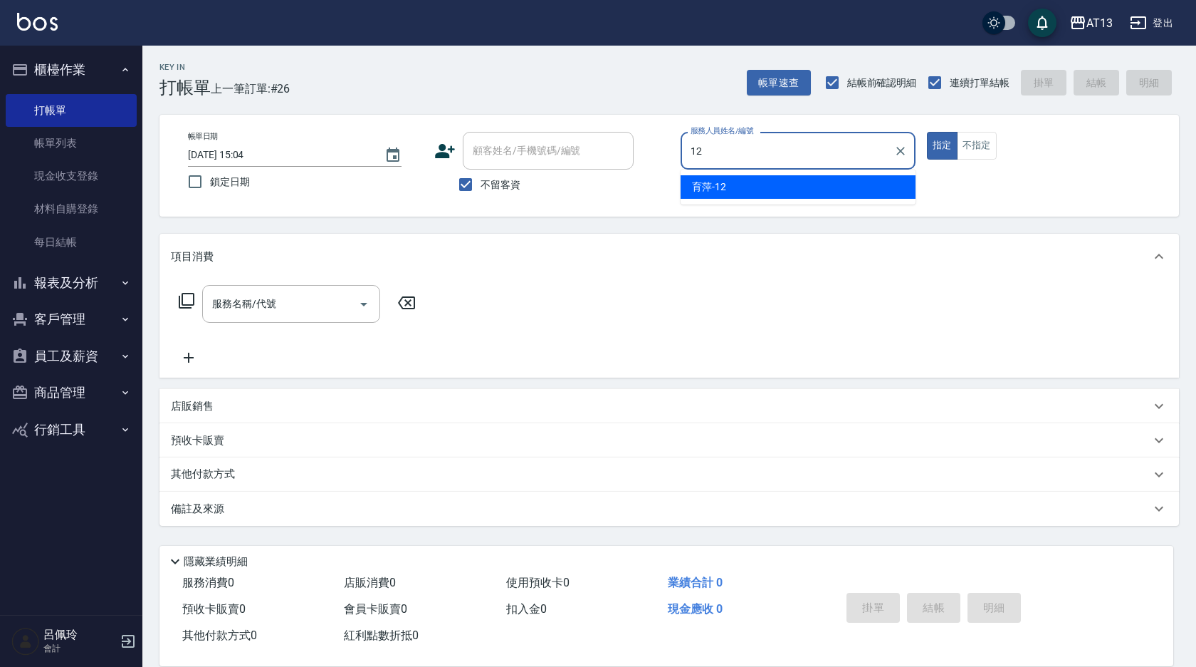
click at [796, 179] on div "育萍 -12" at bounding box center [798, 187] width 235 height 24
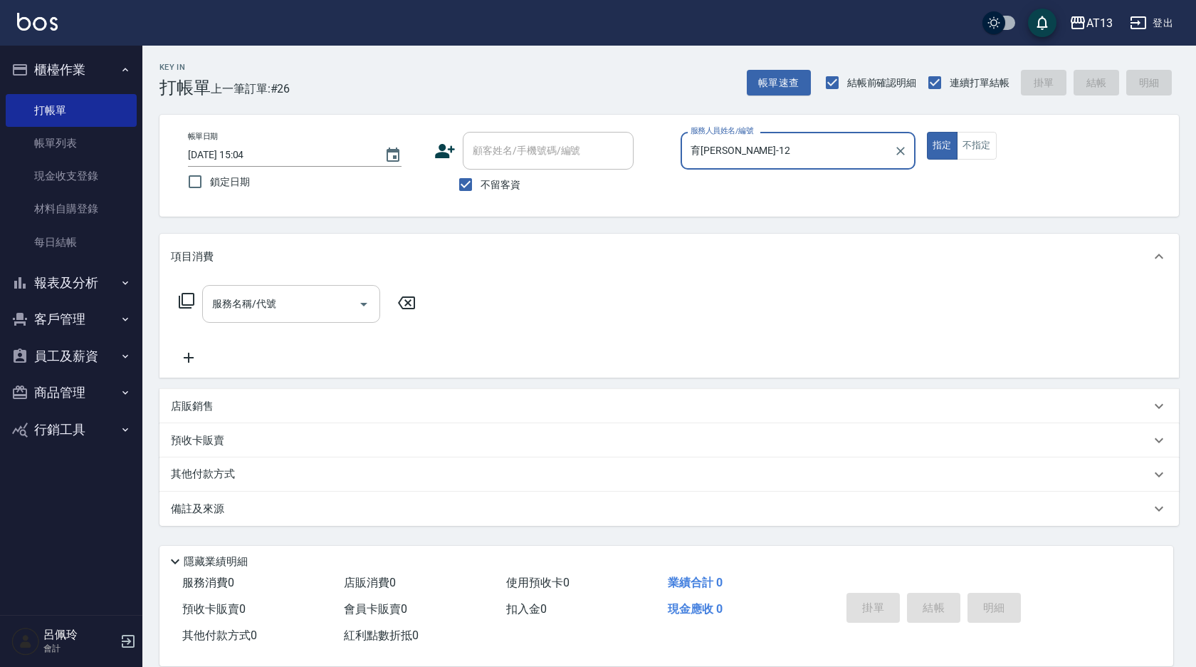
type input "育[PERSON_NAME]-12"
click at [274, 299] on input "服務名稱/代號" at bounding box center [281, 303] width 144 height 25
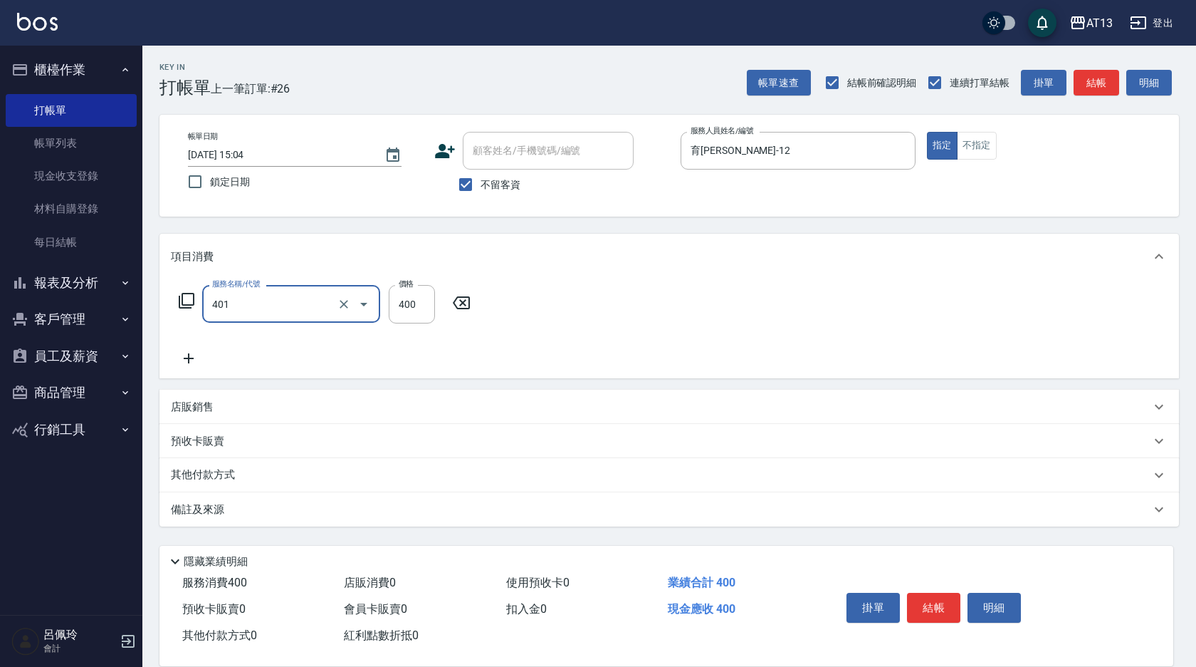
type input "剪髮(401)"
type input "450"
click at [929, 610] on button "結帳" at bounding box center [933, 608] width 53 height 30
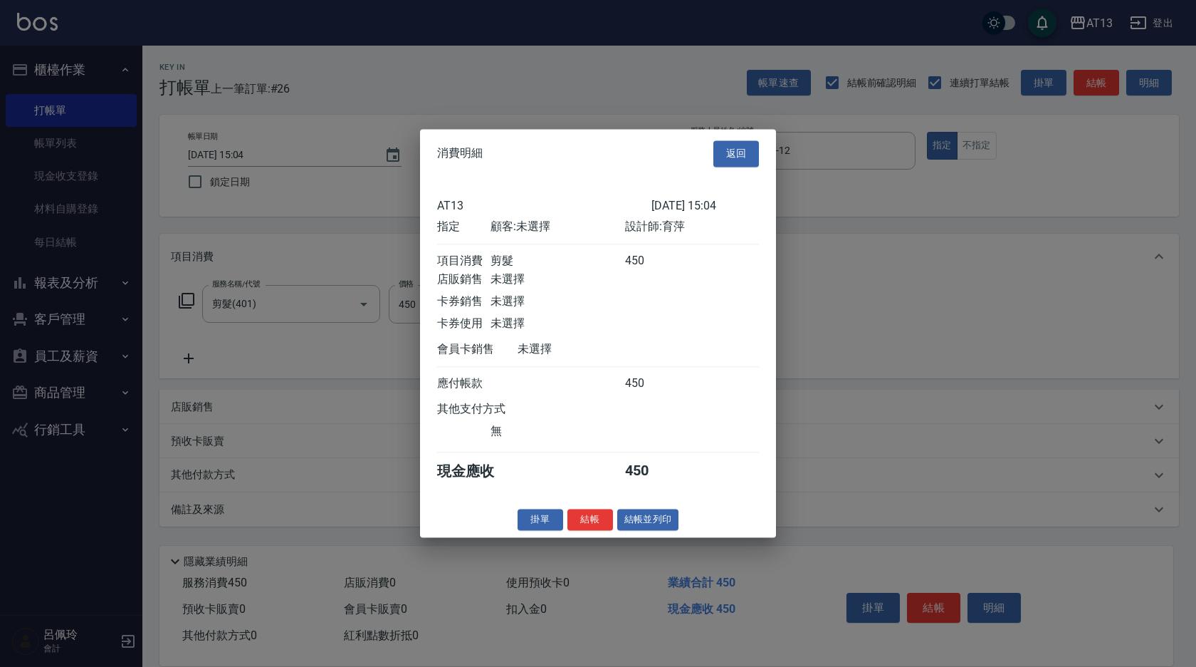
click at [600, 524] on button "結帳" at bounding box center [591, 520] width 46 height 22
